Goal: Task Accomplishment & Management: Use online tool/utility

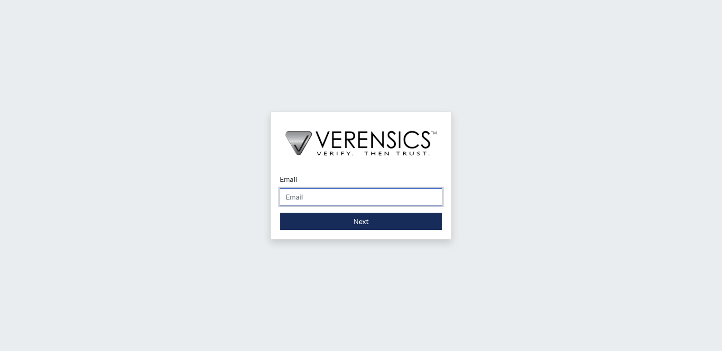
click at [306, 198] on input "Email" at bounding box center [361, 196] width 162 height 17
type input "stacey.walden@gdc.ga.gov"
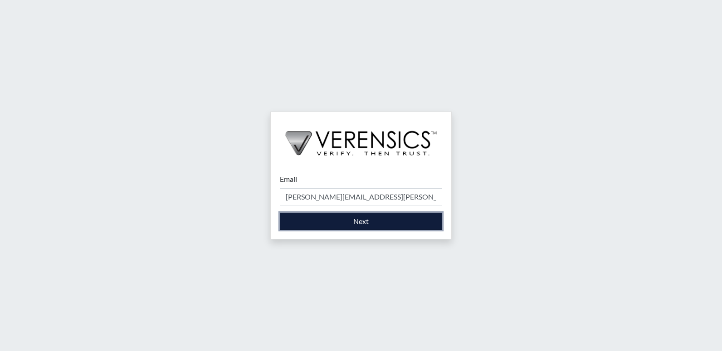
click at [319, 222] on button "Next" at bounding box center [361, 221] width 162 height 17
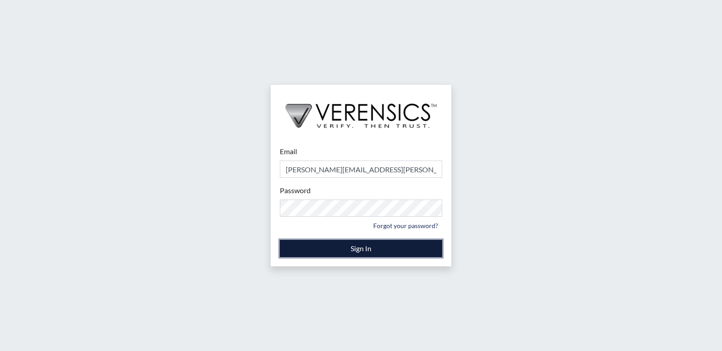
click at [336, 248] on button "Sign In" at bounding box center [361, 248] width 162 height 17
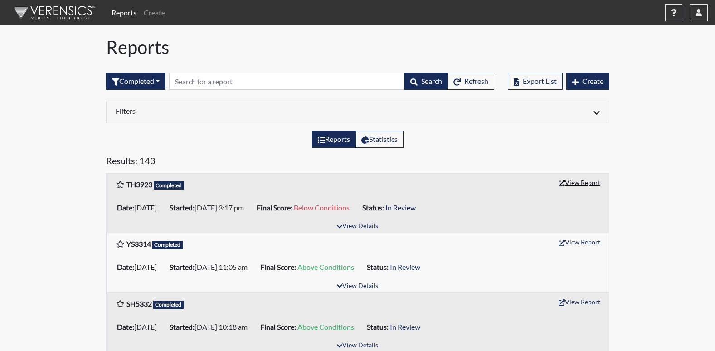
click at [585, 181] on button "View Report" at bounding box center [580, 182] width 50 height 14
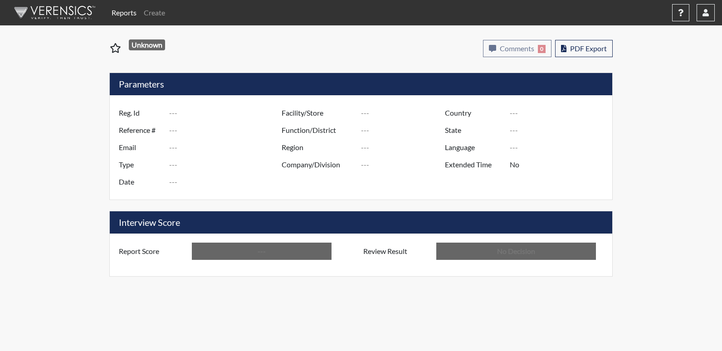
type input "TH3923"
type input "51597"
type input "---"
type input "Corrections Pre-Employment"
type input "[DATE]"
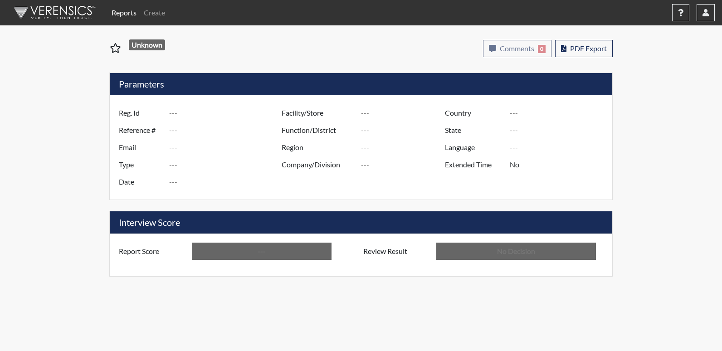
type input "[US_STATE] SP"
type input "[GEOGRAPHIC_DATA]"
type input "[US_STATE]"
type input "English"
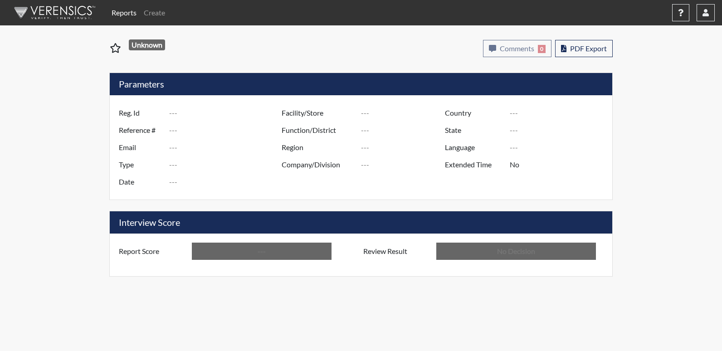
type input "Below Conditions"
type input "In Review"
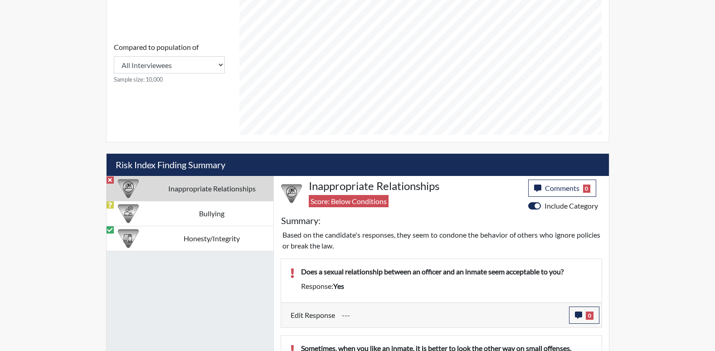
scroll to position [408, 0]
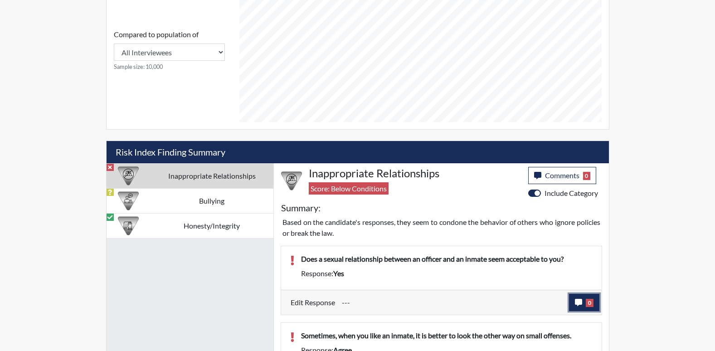
click at [579, 297] on button "0" at bounding box center [584, 302] width 30 height 17
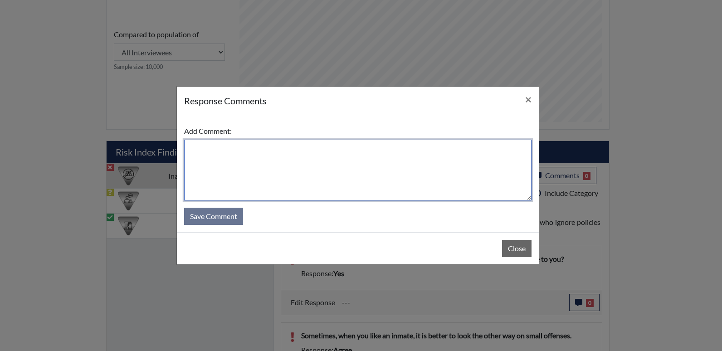
click at [213, 164] on textarea at bounding box center [357, 170] width 347 height 61
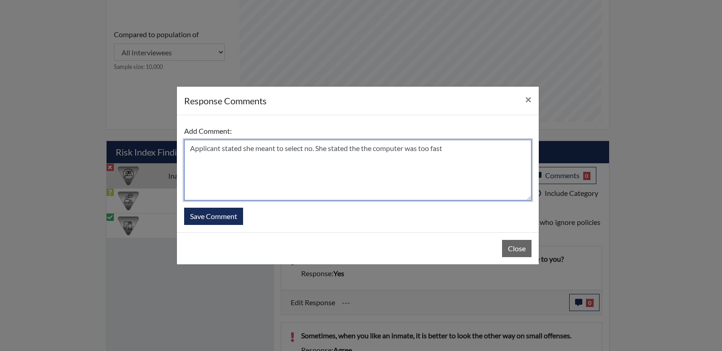
click at [317, 150] on textarea "Applicant stated she meant to select no. She stated the the computer was too fa…" at bounding box center [357, 170] width 347 height 61
drag, startPoint x: 375, startPoint y: 146, endPoint x: 365, endPoint y: 148, distance: 10.1
click at [365, 148] on textarea "Applicant stated she meant to select no. She stated the the computer was too fa…" at bounding box center [357, 170] width 347 height 61
click at [444, 153] on textarea "Applicant stated she meant to select no. She stated the computer was too fast" at bounding box center [357, 170] width 347 height 61
type textarea "Applicant stated she meant to select no. She stated the computer was too fast."
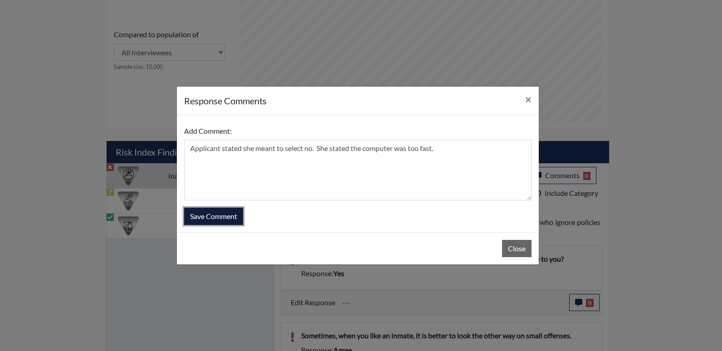
click at [216, 217] on button "Save Comment" at bounding box center [213, 216] width 59 height 17
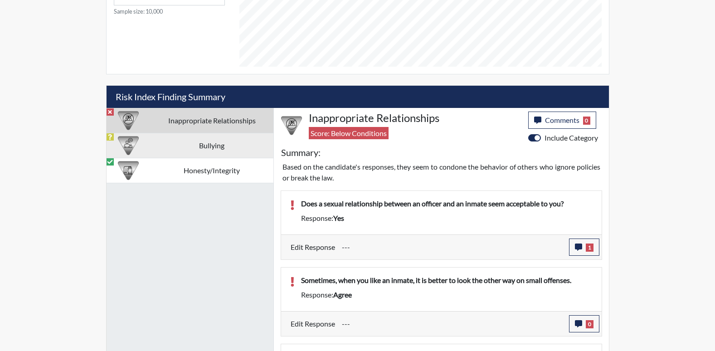
scroll to position [544, 0]
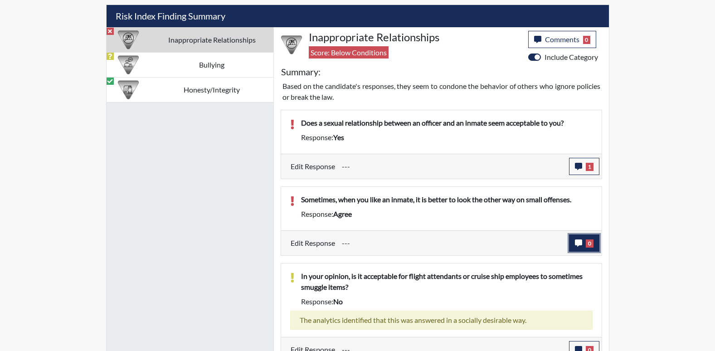
click at [575, 242] on icon "button" at bounding box center [578, 242] width 7 height 7
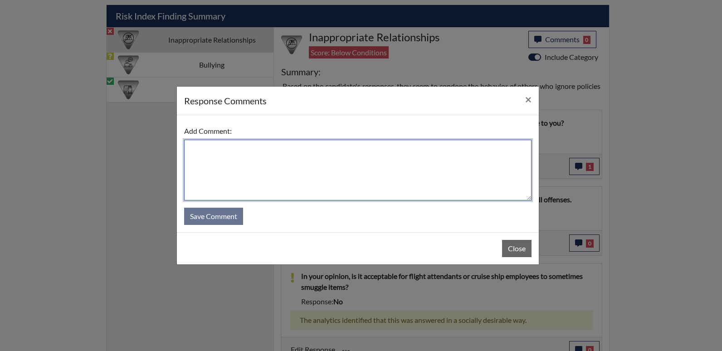
click at [233, 155] on textarea at bounding box center [357, 170] width 347 height 61
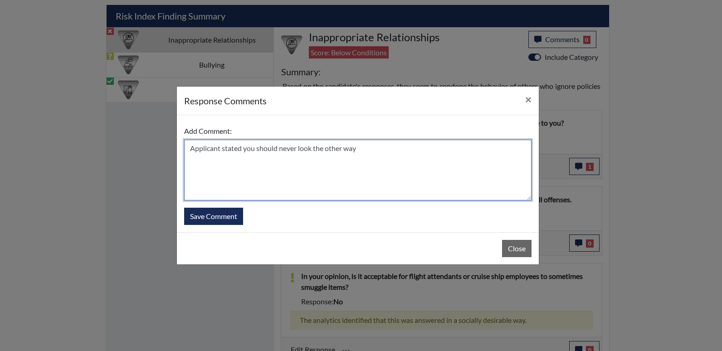
click at [357, 149] on textarea "Applicant stated you should never look the other way" at bounding box center [357, 170] width 347 height 61
type textarea "Applicant stated you should never look the other way."
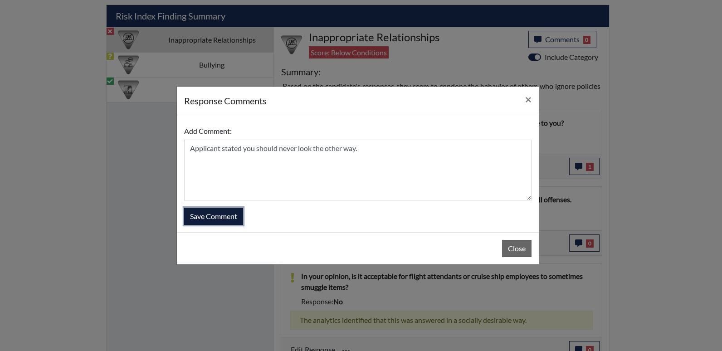
click at [226, 213] on button "Save Comment" at bounding box center [213, 216] width 59 height 17
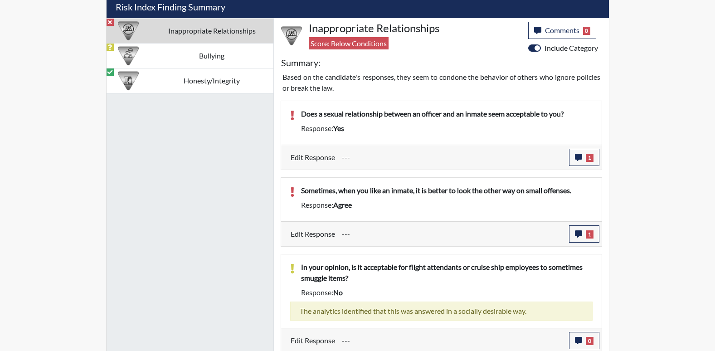
scroll to position [556, 0]
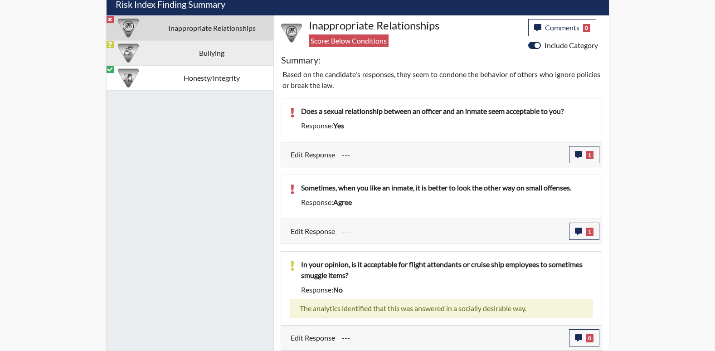
click at [178, 52] on td "Bullying" at bounding box center [212, 52] width 123 height 25
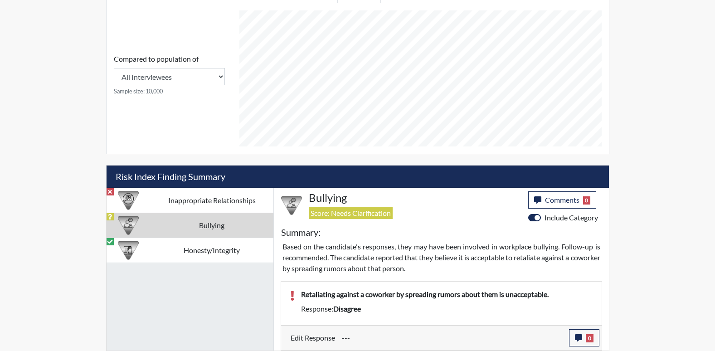
scroll to position [384, 0]
click at [575, 336] on icon "button" at bounding box center [578, 337] width 7 height 7
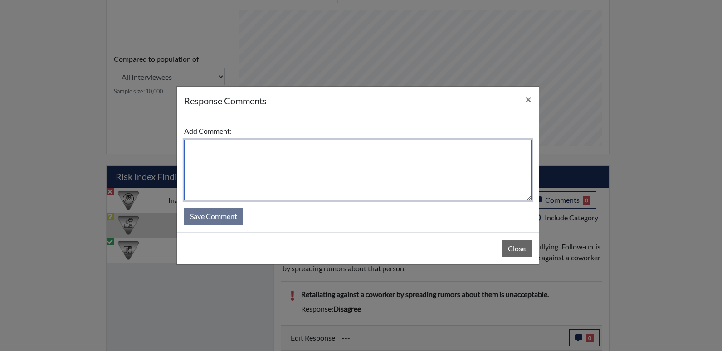
click at [211, 159] on textarea at bounding box center [357, 170] width 347 height 61
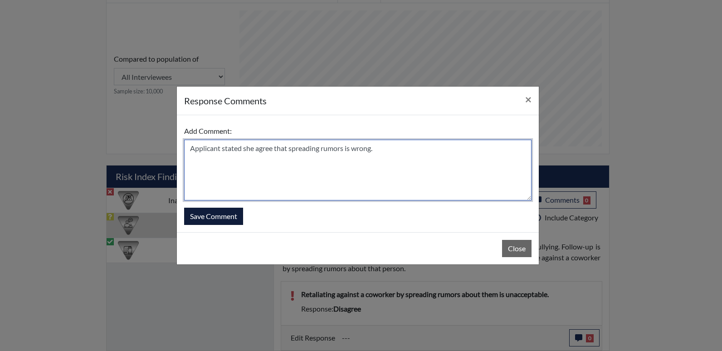
type textarea "Applicant stated she agree that spreading rumors is wrong."
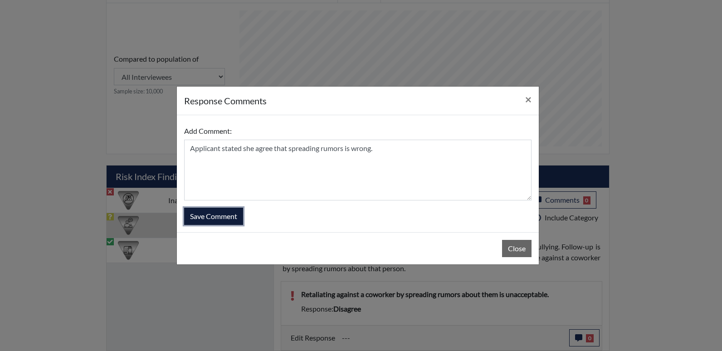
click at [215, 220] on button "Save Comment" at bounding box center [213, 216] width 59 height 17
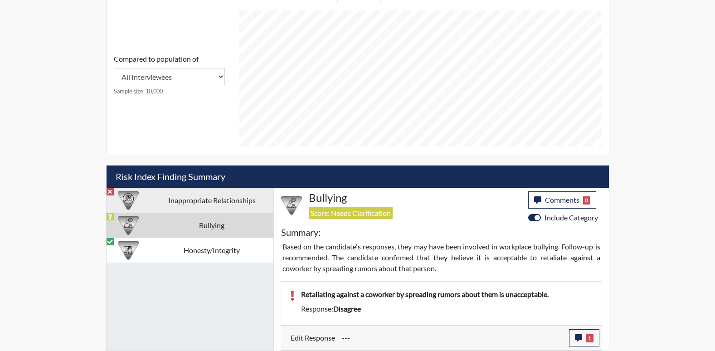
scroll to position [151, 377]
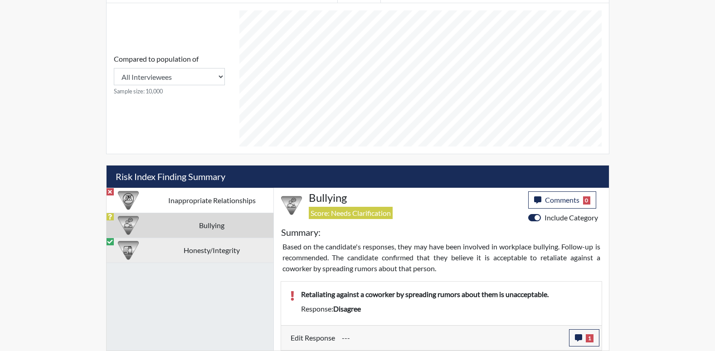
click at [200, 254] on td "Honesty/Integrity" at bounding box center [212, 250] width 123 height 25
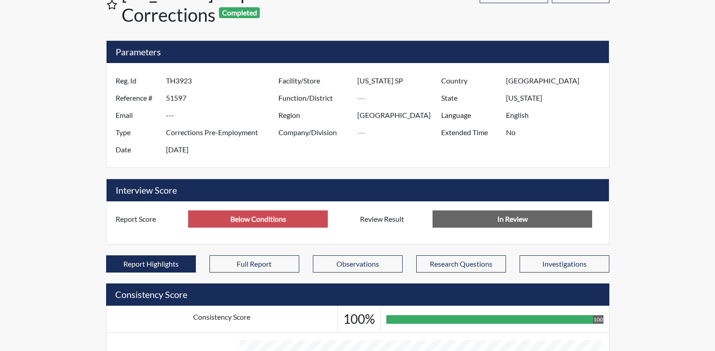
scroll to position [0, 0]
